Goal: Check status

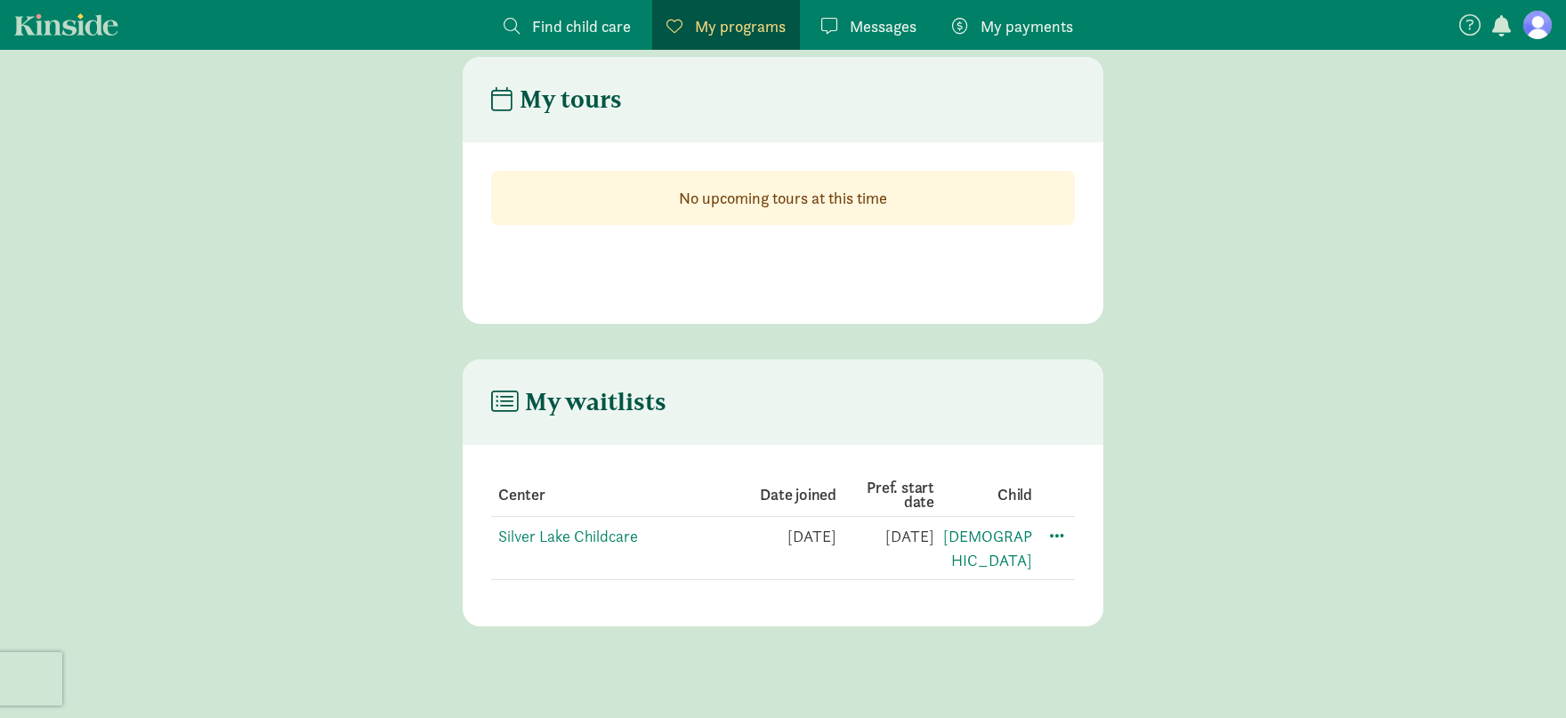
scroll to position [36, 0]
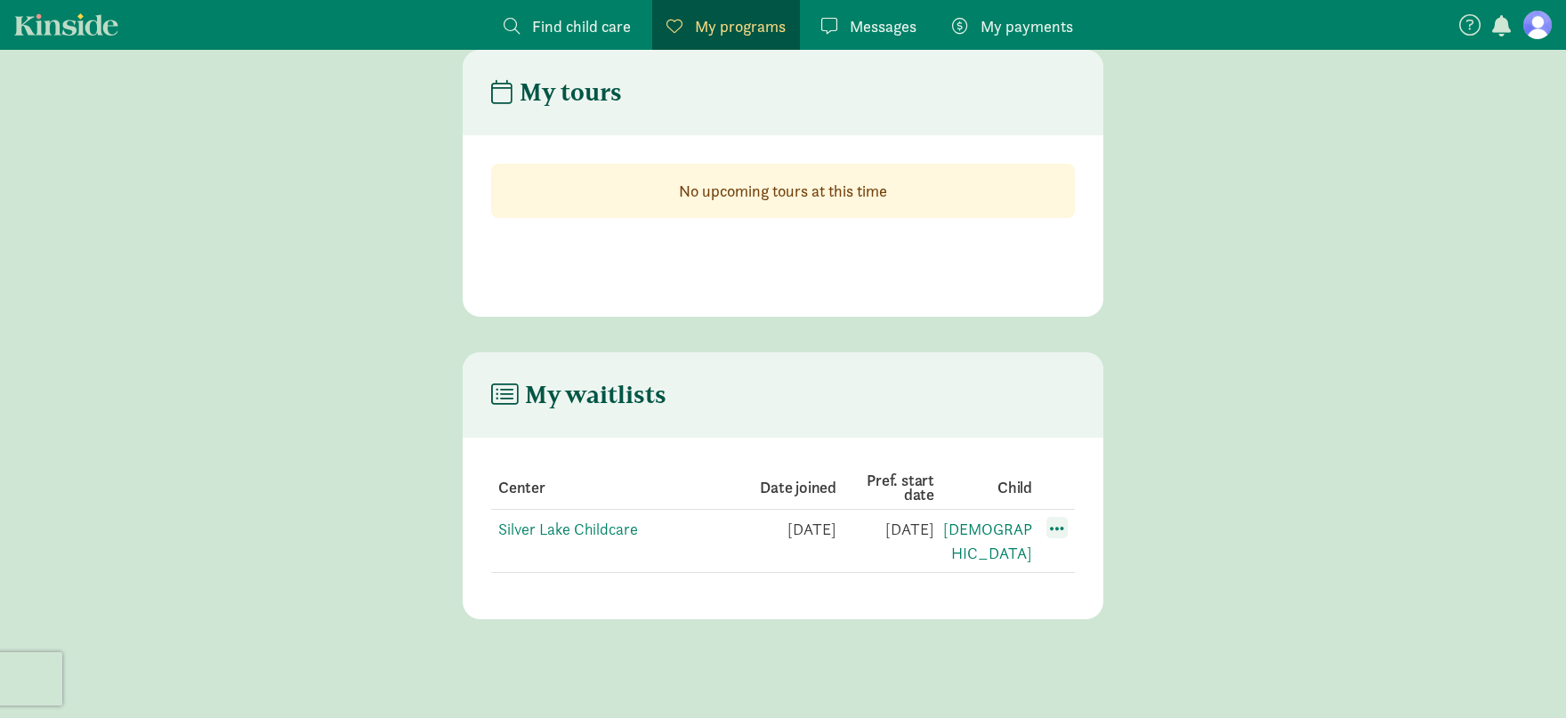
click at [1063, 527] on span at bounding box center [1056, 527] width 21 height 21
click at [1069, 570] on div "Edit preferences" at bounding box center [1119, 567] width 160 height 38
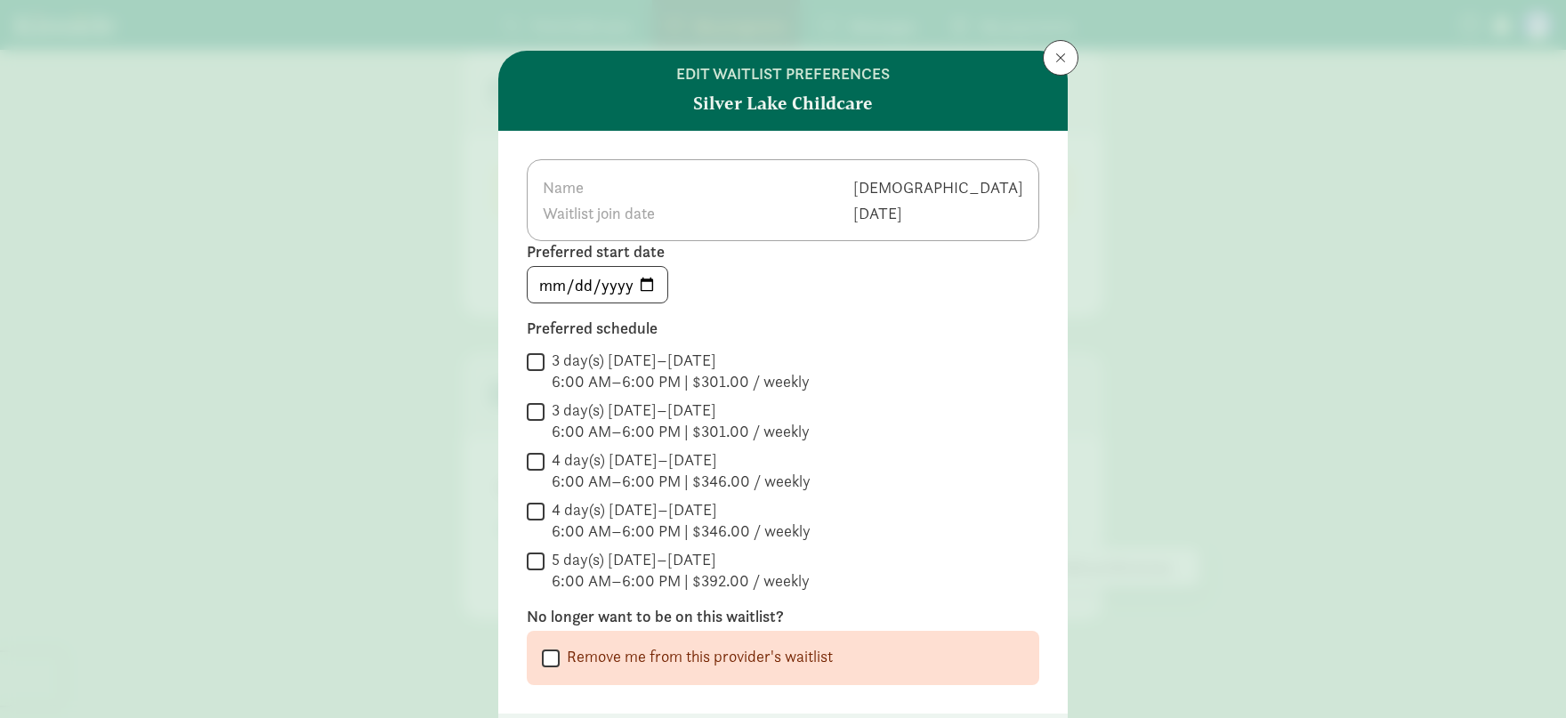
scroll to position [0, 0]
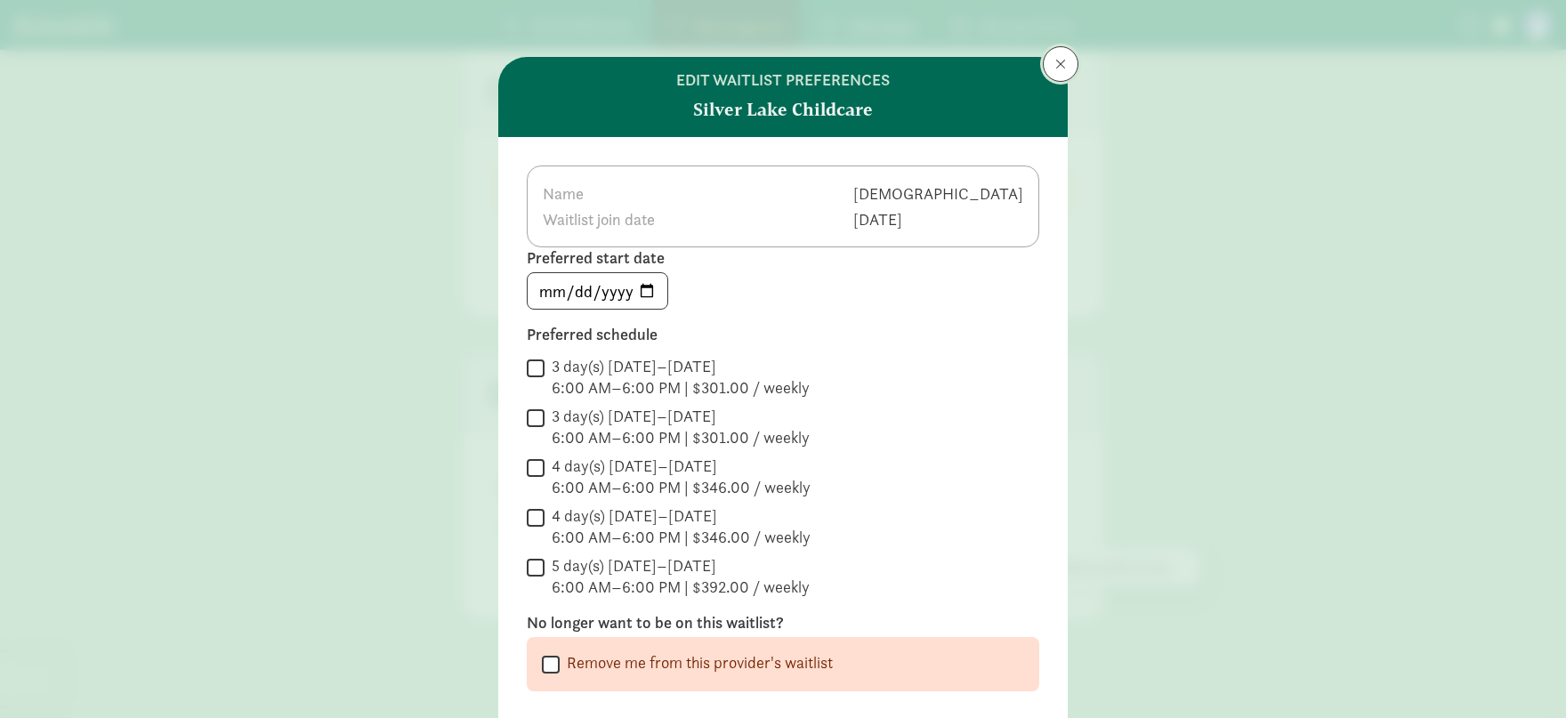
click at [1064, 47] on button at bounding box center [1061, 64] width 36 height 36
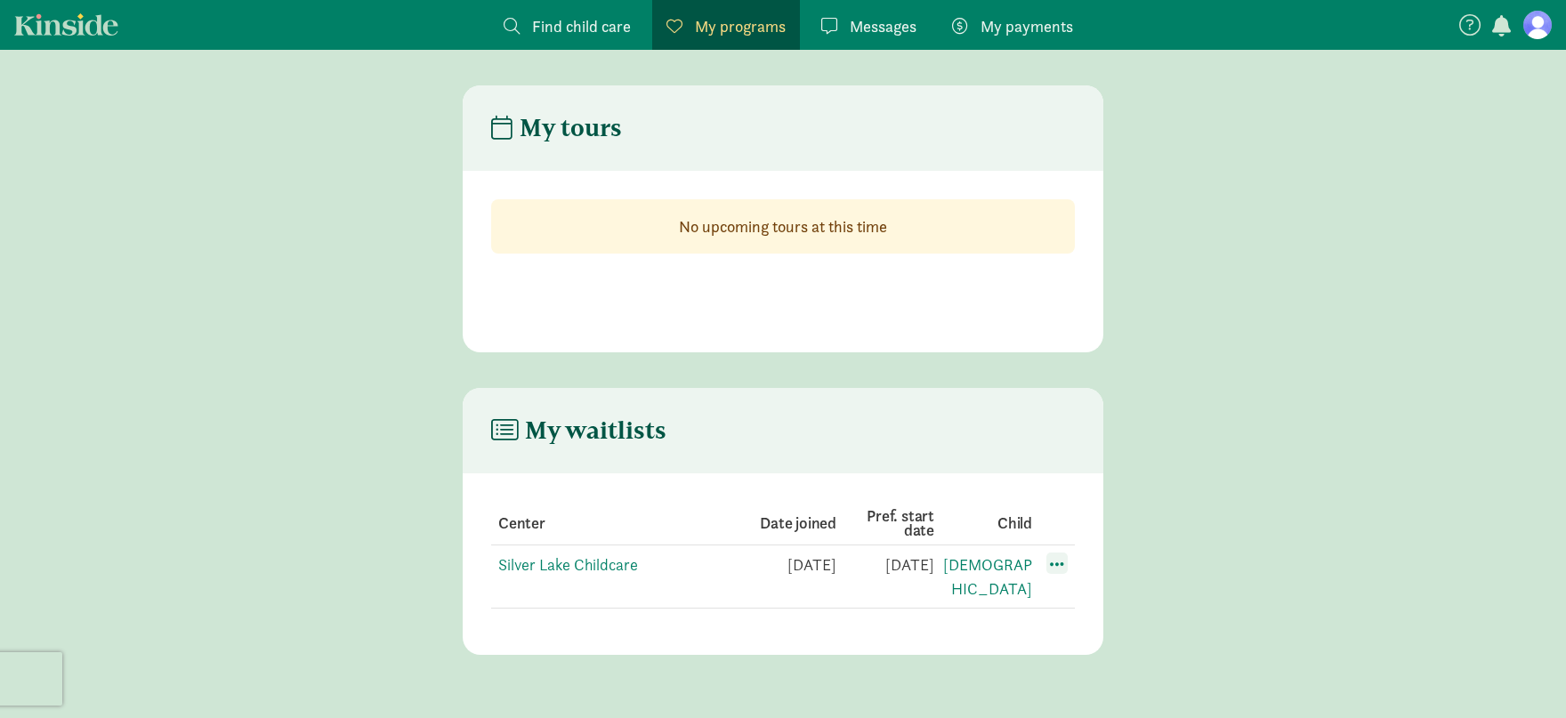
click at [1055, 565] on span at bounding box center [1056, 562] width 21 height 21
click at [1350, 436] on main "My waitlists Center Date joined Pref. start date Child Silver Lake Childcare [D…" at bounding box center [783, 521] width 1566 height 267
click at [557, 565] on link "Silver Lake Childcare" at bounding box center [568, 564] width 140 height 20
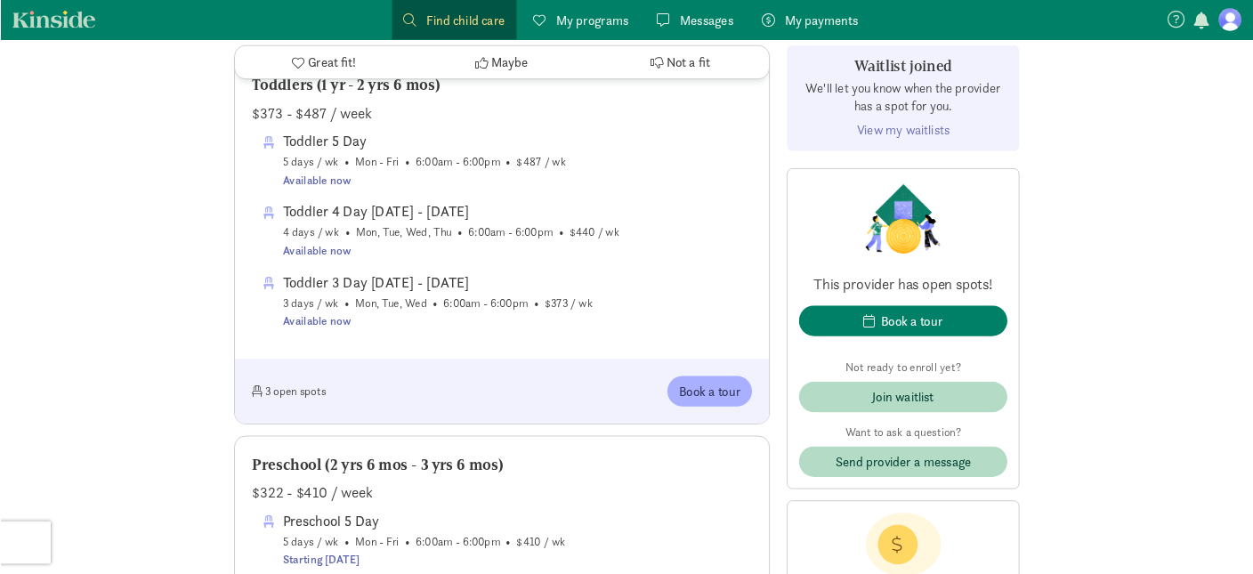
scroll to position [881, 0]
